Goal: Subscribe to service/newsletter

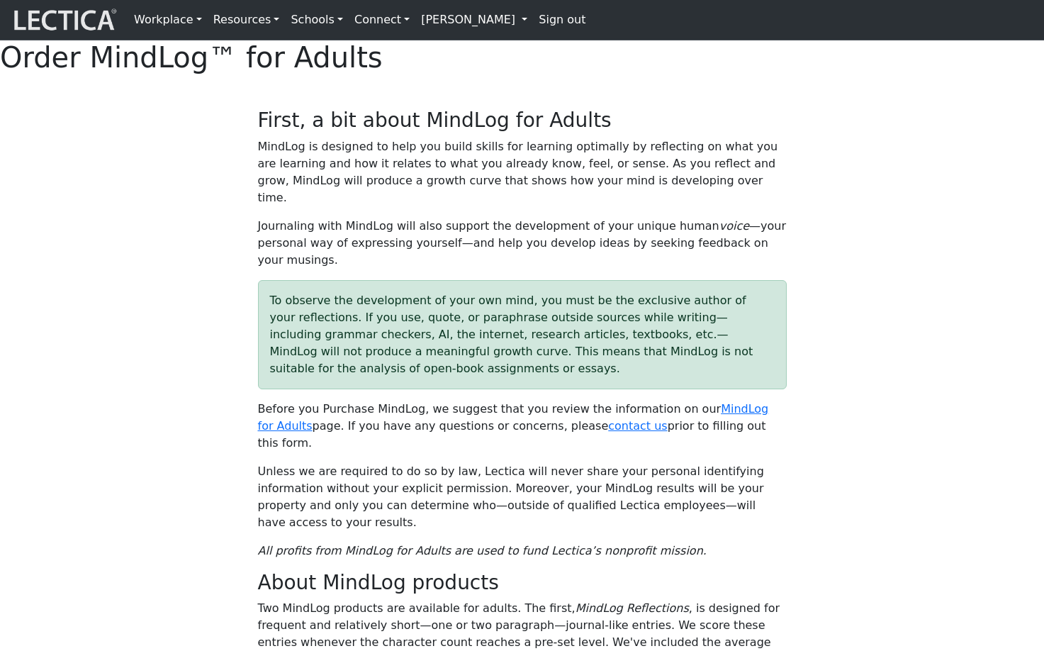
select select "1995"
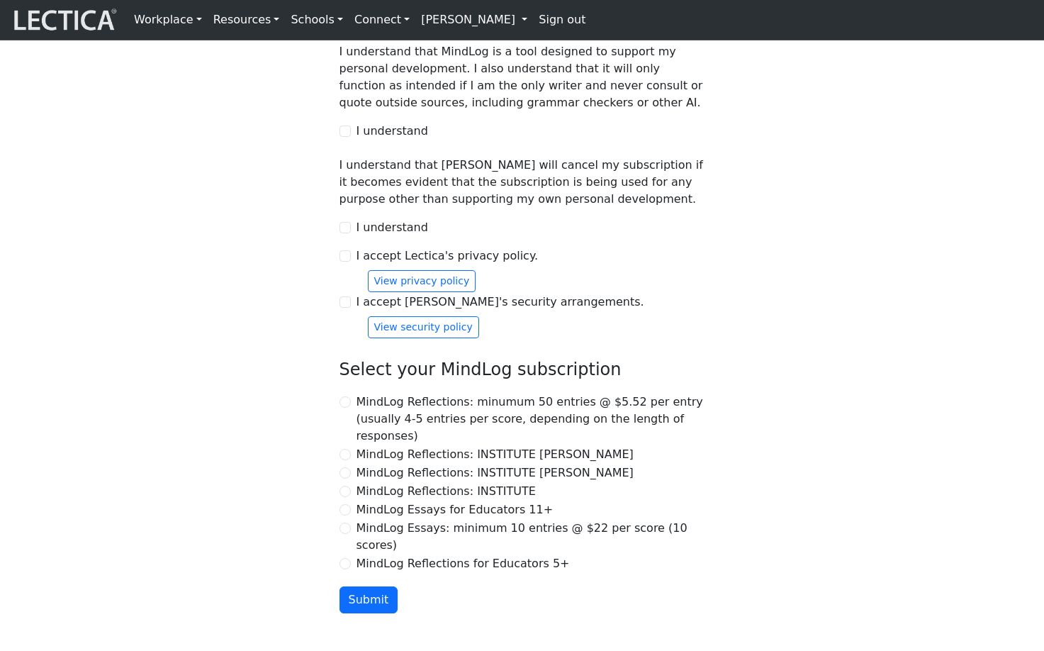
scroll to position [1224, 0]
click at [388, 25] on select "Select month January February March April May June July August September Octobe…" at bounding box center [523, 4] width 366 height 41
select select "03"
click at [340, 25] on select "Select month January February March April May June July August September Octobe…" at bounding box center [523, 4] width 366 height 41
click at [228, 236] on div "Subscription form The birthdate information below is required for creating an a…" at bounding box center [523, 233] width 936 height 757
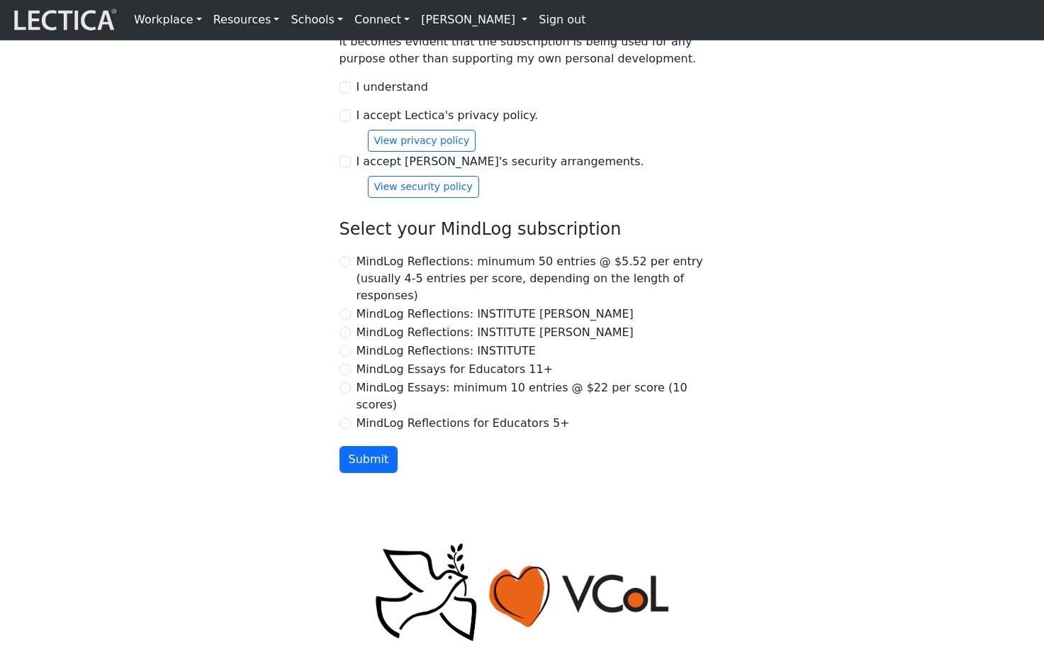
scroll to position [1369, 0]
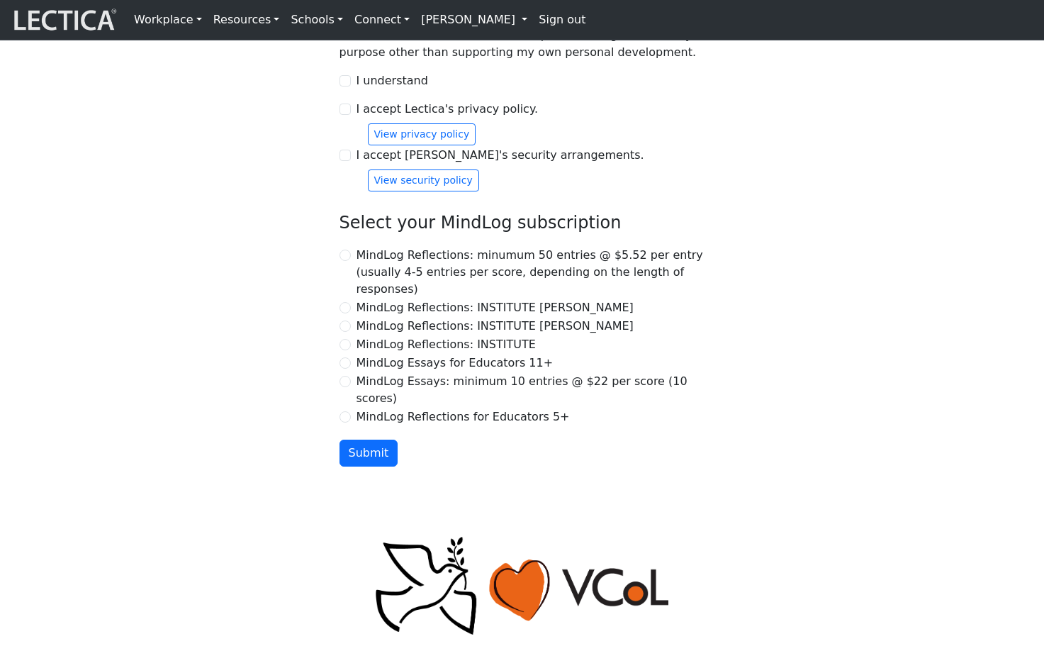
checkbox input "true"
click at [342, 86] on input "I understand" at bounding box center [345, 80] width 11 height 11
checkbox input "true"
click at [341, 115] on input "I accept Lectica's privacy policy." at bounding box center [345, 109] width 11 height 11
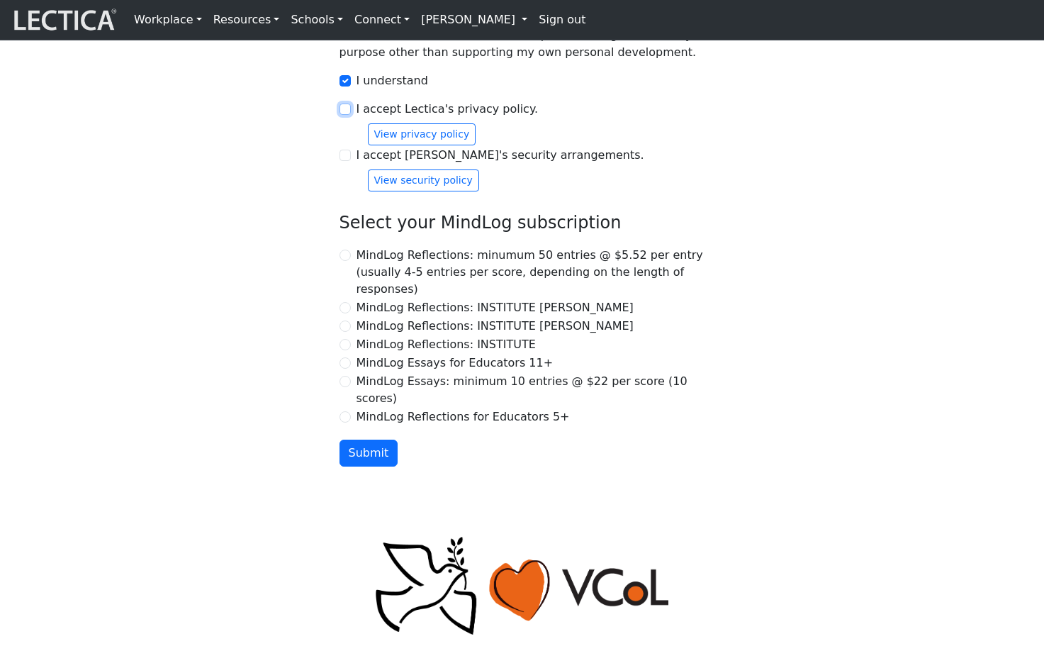
checkbox input "true"
click at [349, 161] on input "I accept [PERSON_NAME]'s security arrangements." at bounding box center [345, 155] width 11 height 11
checkbox input "true"
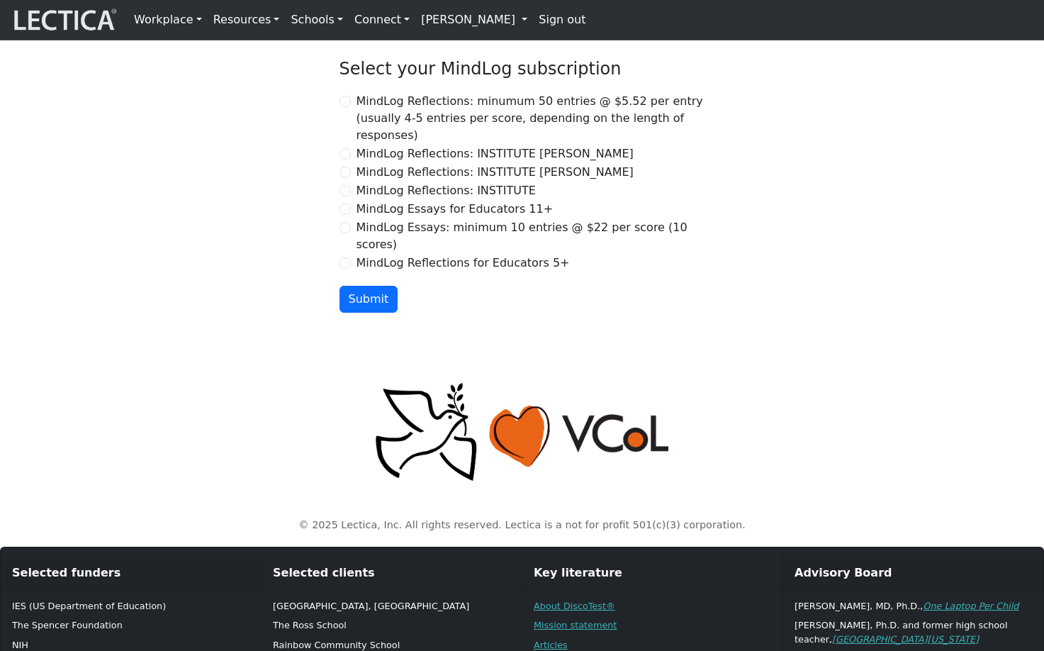
scroll to position [1543, 0]
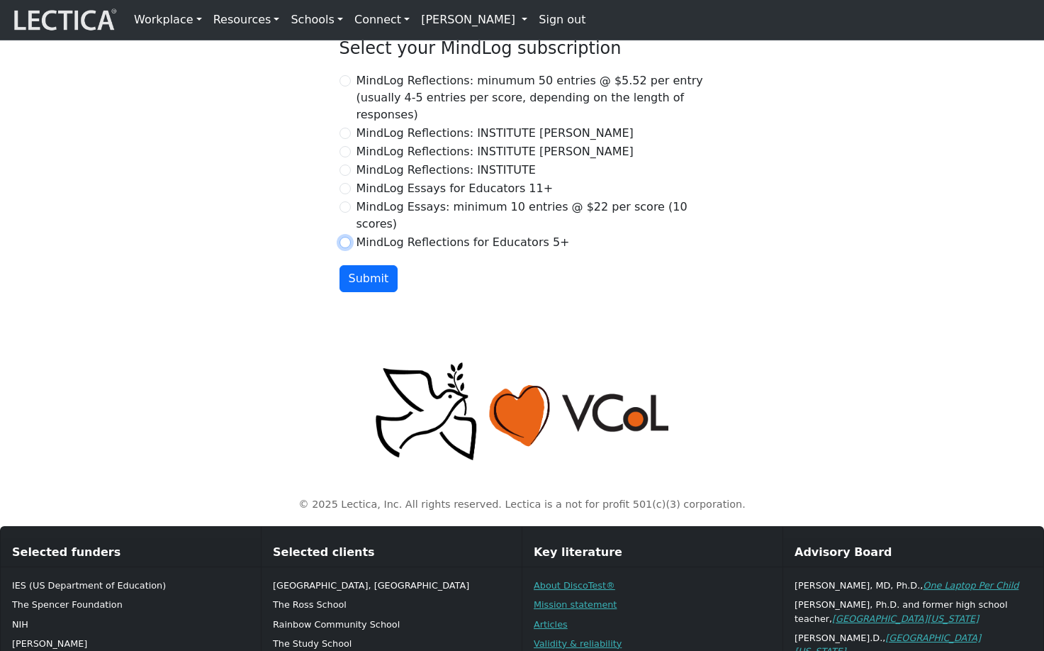
click at [341, 248] on input "MindLog Reflections for Educators 5+" at bounding box center [345, 242] width 11 height 11
radio input "true"
click at [352, 292] on button "Submit" at bounding box center [369, 278] width 59 height 27
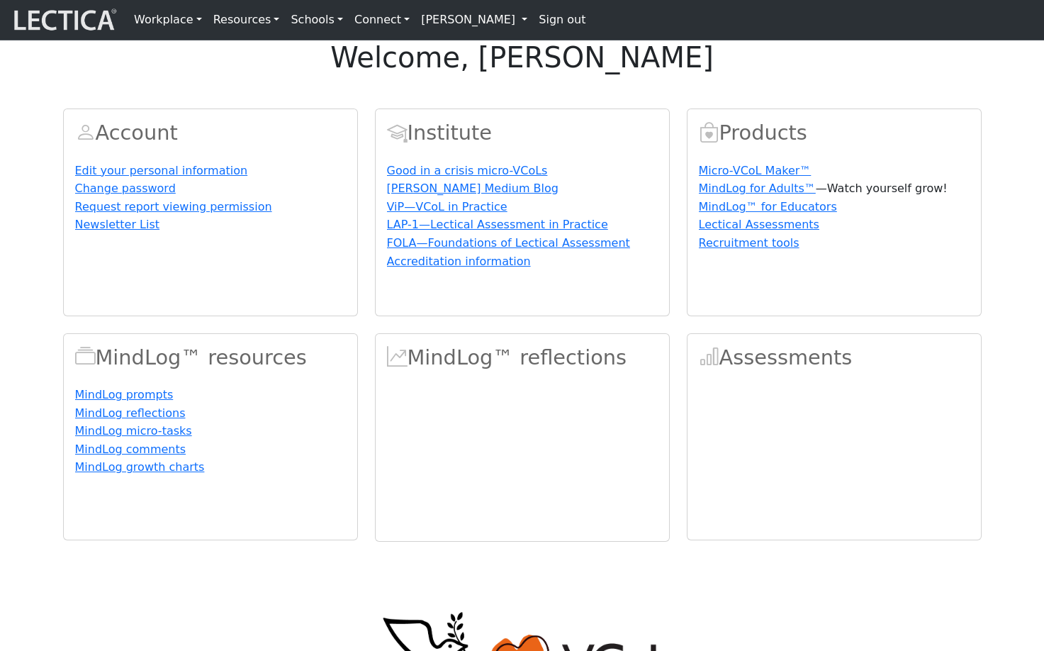
click at [533, 23] on link "Sign out" at bounding box center [562, 20] width 58 height 28
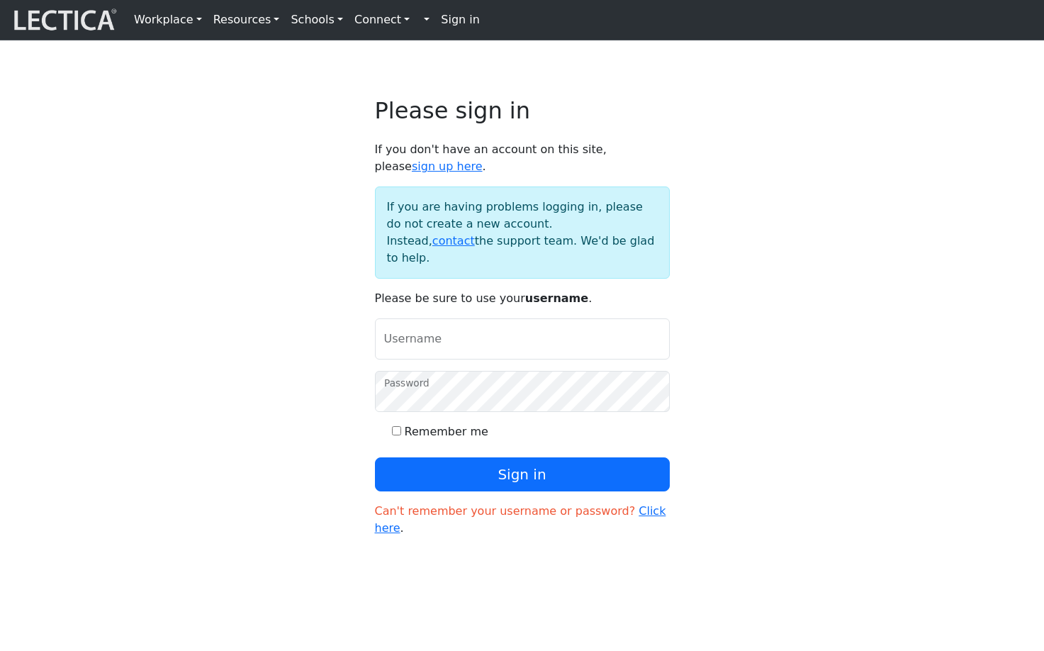
click at [481, 354] on input "Username" at bounding box center [522, 338] width 295 height 41
type input "amcorreia"
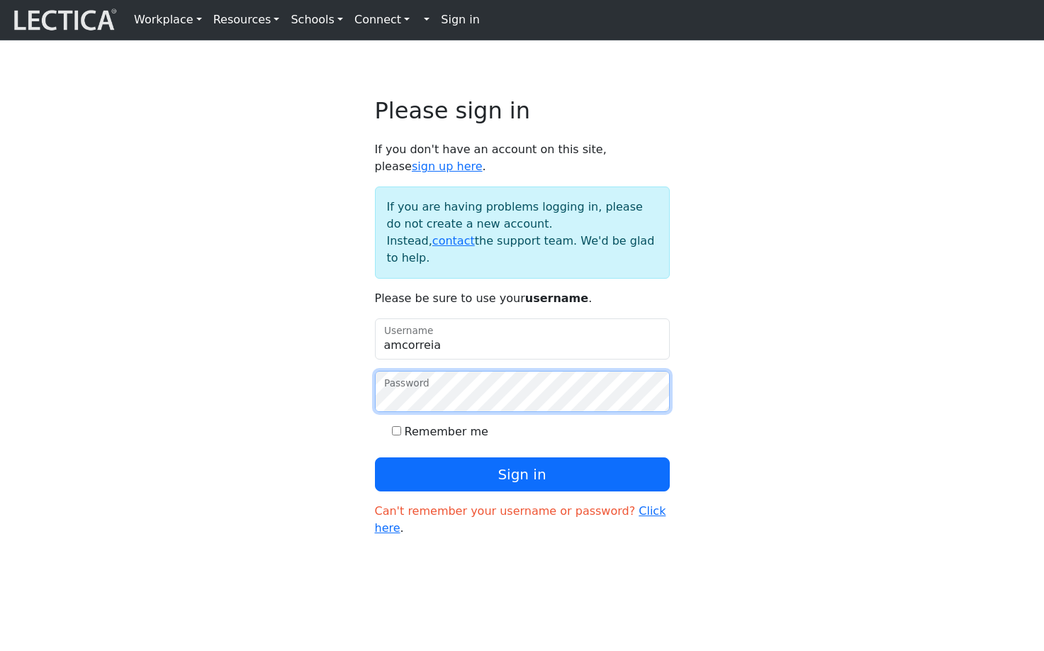
click at [375, 457] on button "Sign in" at bounding box center [522, 474] width 295 height 34
